Goal: Task Accomplishment & Management: Manage account settings

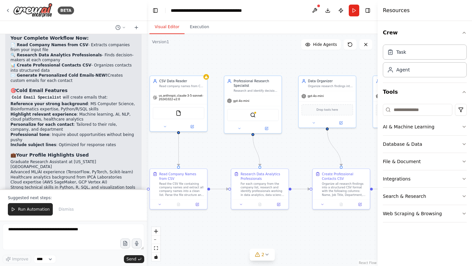
click at [40, 133] on strong "Professional tone" at bounding box center [29, 135] width 39 height 5
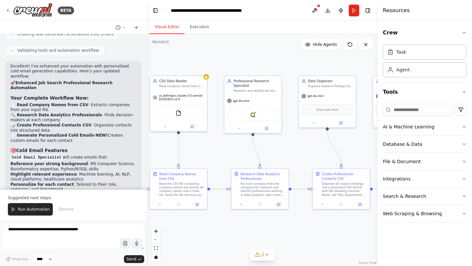
scroll to position [944, 0]
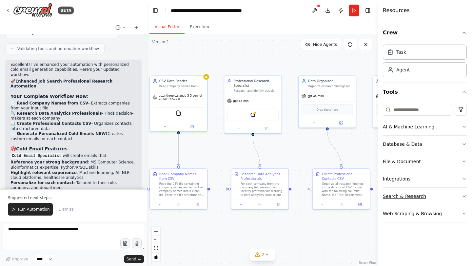
click at [448, 196] on button "Search & Research" at bounding box center [425, 196] width 84 height 17
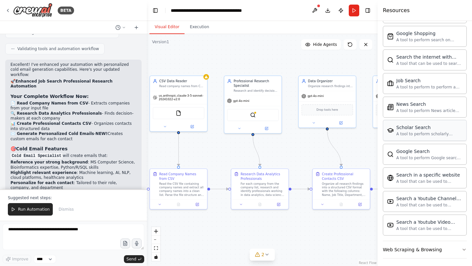
scroll to position [303, 0]
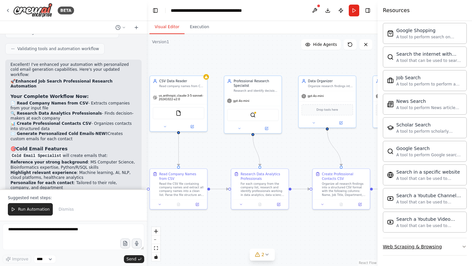
click at [426, 250] on button "Web Scraping & Browsing" at bounding box center [425, 247] width 84 height 17
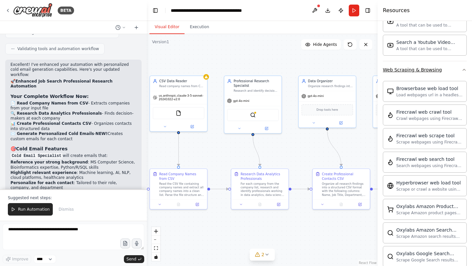
scroll to position [479, 0]
click at [160, 206] on button at bounding box center [160, 204] width 16 height 6
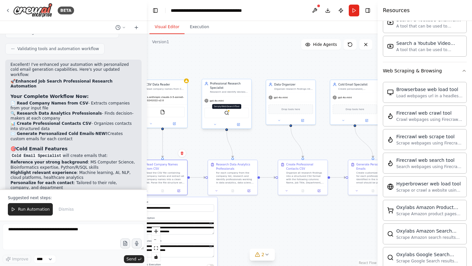
click at [229, 114] on img at bounding box center [226, 113] width 5 height 5
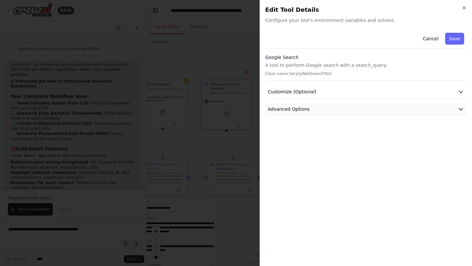
click at [311, 107] on button "Advanced Options" at bounding box center [366, 109] width 202 height 12
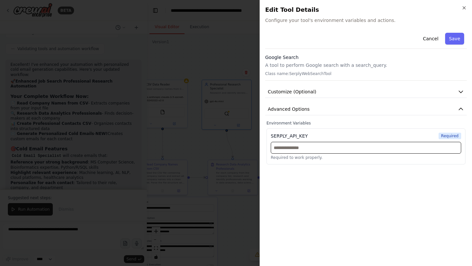
click at [332, 146] on input "text" at bounding box center [366, 148] width 191 height 12
click at [465, 8] on icon "button" at bounding box center [464, 8] width 3 height 3
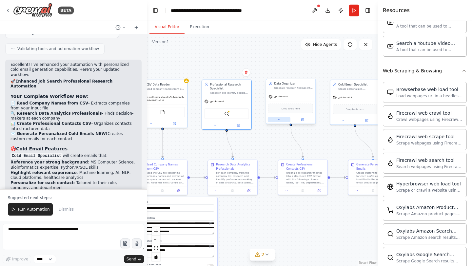
click at [281, 122] on button at bounding box center [279, 119] width 23 height 5
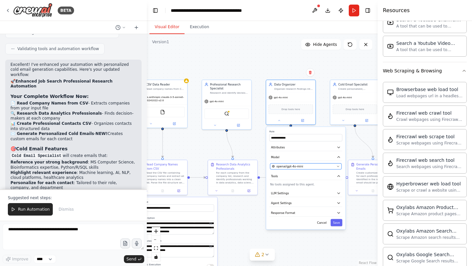
click at [292, 166] on span "openai/gpt-4o-mini" at bounding box center [290, 167] width 27 height 4
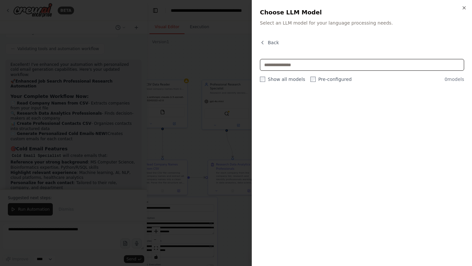
click at [317, 66] on input "text" at bounding box center [362, 65] width 204 height 12
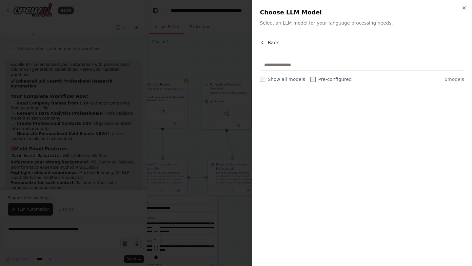
click at [277, 43] on span "Back" at bounding box center [273, 42] width 11 height 7
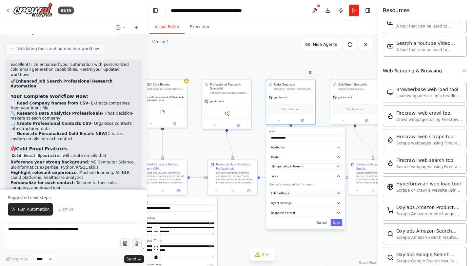
click at [317, 191] on button "LLM Settings" at bounding box center [306, 194] width 73 height 8
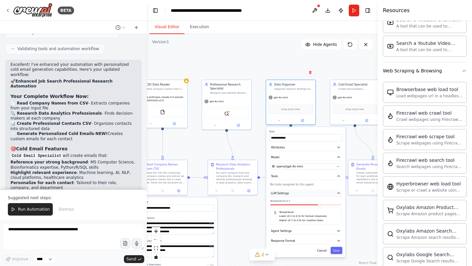
click at [317, 191] on button "LLM Settings" at bounding box center [306, 194] width 73 height 8
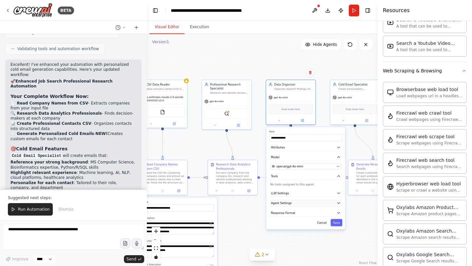
click at [308, 201] on button "Agent Settings" at bounding box center [306, 204] width 73 height 8
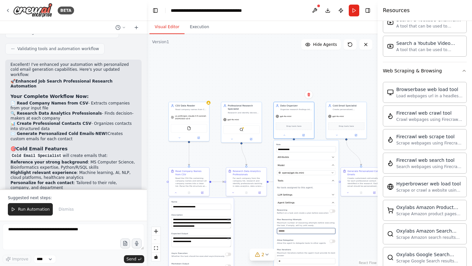
click at [333, 231] on input "*" at bounding box center [306, 231] width 58 height 6
click at [333, 230] on input "*" at bounding box center [306, 231] width 58 height 6
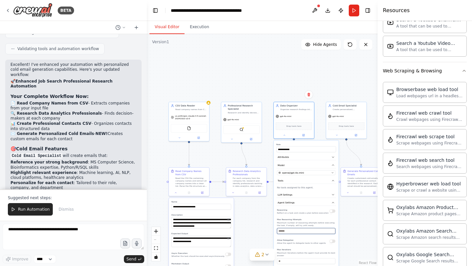
click at [333, 230] on input "*" at bounding box center [306, 231] width 58 height 6
click at [333, 230] on input "**" at bounding box center [306, 231] width 58 height 6
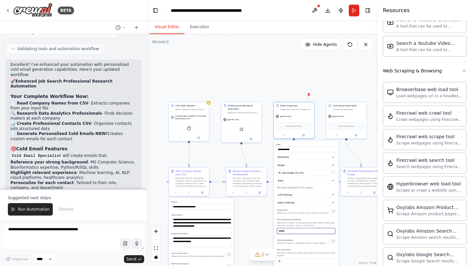
click at [333, 230] on input "**" at bounding box center [306, 231] width 58 height 6
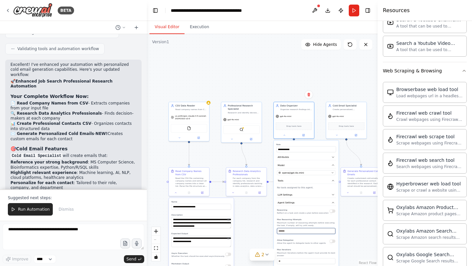
click at [333, 230] on input "**" at bounding box center [306, 231] width 58 height 6
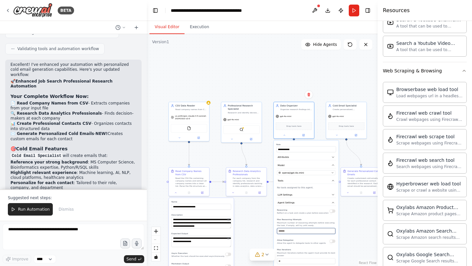
click at [333, 230] on input "**" at bounding box center [306, 231] width 58 height 6
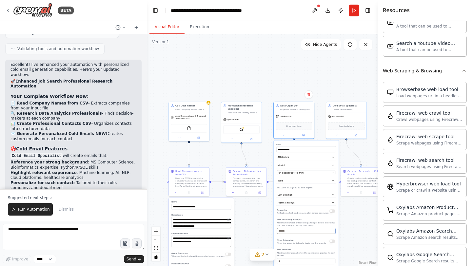
type input "**"
click at [333, 230] on input "**" at bounding box center [306, 231] width 58 height 6
click at [308, 222] on p "Maximum number of reasoning attempts before executing the task. If empty, will …" at bounding box center [306, 224] width 58 height 5
click at [284, 136] on button at bounding box center [284, 135] width 19 height 4
click at [349, 195] on div at bounding box center [361, 192] width 40 height 7
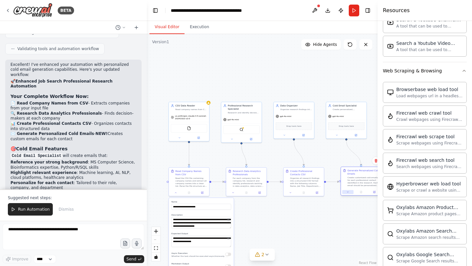
click at [350, 192] on button at bounding box center [348, 192] width 11 height 4
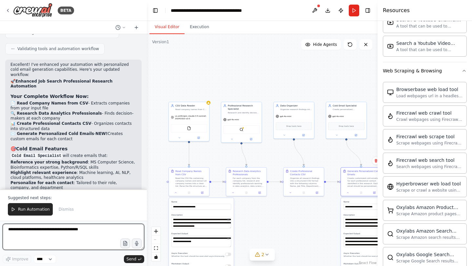
click at [40, 235] on textarea at bounding box center [74, 237] width 142 height 26
type textarea "**********"
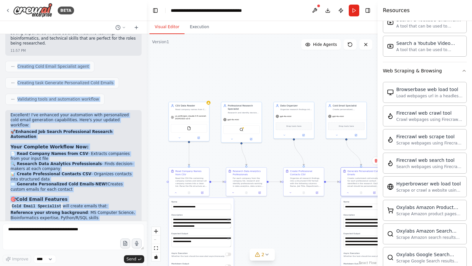
scroll to position [889, 0]
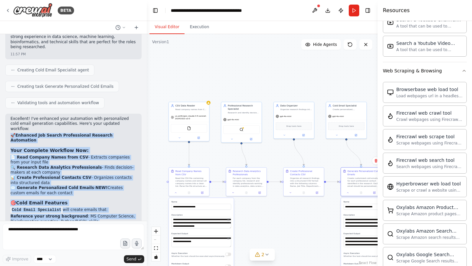
drag, startPoint x: 54, startPoint y: 177, endPoint x: 9, endPoint y: 105, distance: 85.2
click at [9, 114] on div "Excellent! I've enhanced your automation with personalized cold email generatio…" at bounding box center [73, 229] width 136 height 230
copy div "🚀 Enhanced Job Search Professional Research Automation Your Complete Workflow N…"
click at [195, 26] on button "Execution" at bounding box center [200, 27] width 30 height 14
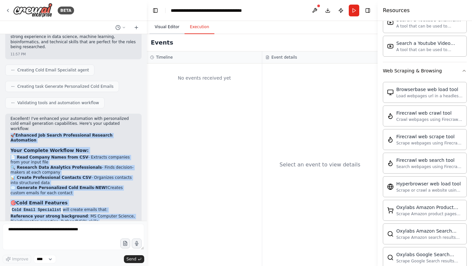
click at [177, 28] on button "Visual Editor" at bounding box center [167, 27] width 35 height 14
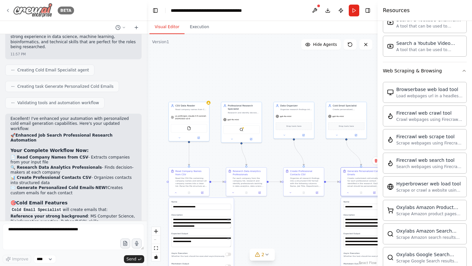
click at [10, 7] on div "BETA" at bounding box center [39, 10] width 69 height 15
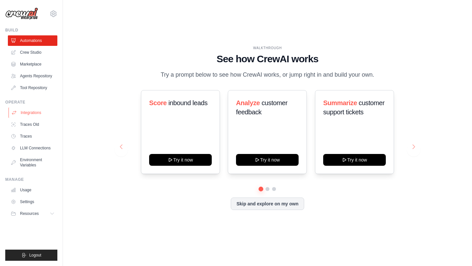
click at [37, 111] on link "Integrations" at bounding box center [34, 113] width 50 height 10
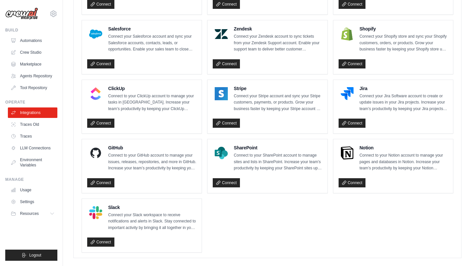
scroll to position [428, 0]
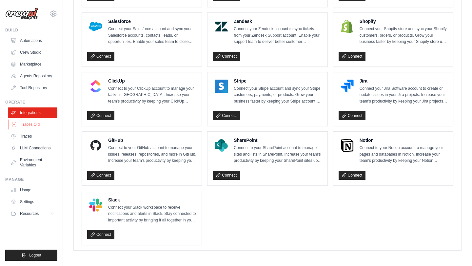
click at [18, 123] on link "Traces Old" at bounding box center [34, 124] width 50 height 10
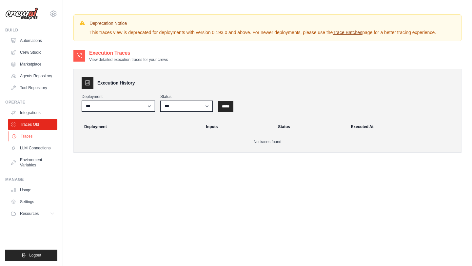
click at [25, 137] on link "Traces" at bounding box center [34, 136] width 50 height 10
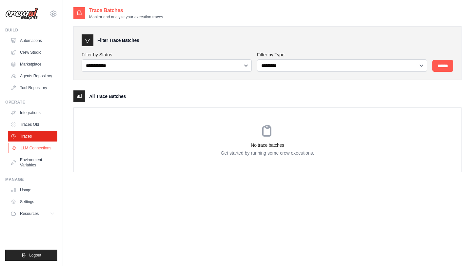
click at [40, 145] on link "LLM Connections" at bounding box center [34, 148] width 50 height 10
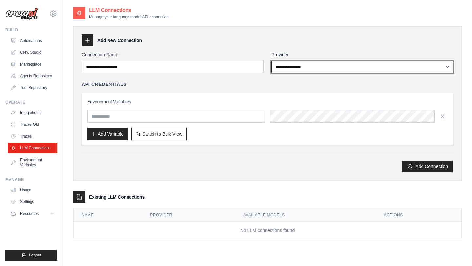
click at [327, 64] on select "**********" at bounding box center [363, 67] width 182 height 12
select select "*******"
click at [272, 61] on select "**********" at bounding box center [363, 67] width 182 height 12
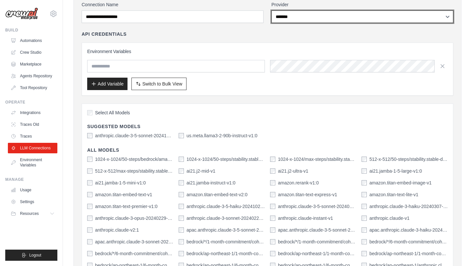
scroll to position [52, 0]
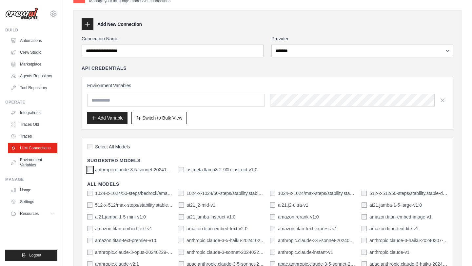
scroll to position [15, 0]
click at [166, 119] on span "Switch to Bulk View" at bounding box center [162, 118] width 40 height 7
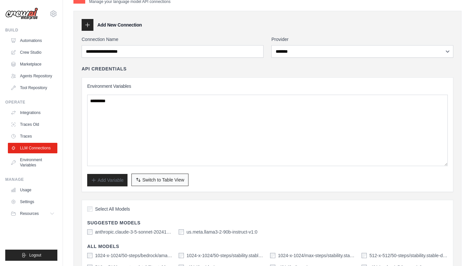
click at [166, 176] on button "Switch to Bulk View Switch to Table View" at bounding box center [160, 180] width 57 height 12
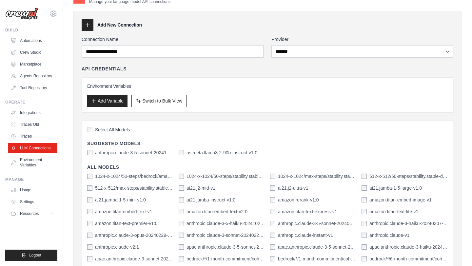
scroll to position [0, 0]
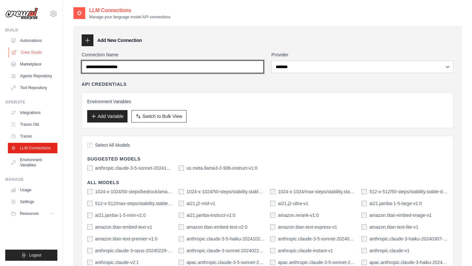
drag, startPoint x: 155, startPoint y: 69, endPoint x: 39, endPoint y: 52, distance: 117.4
type input "*"
type input "**********"
